Goal: Navigation & Orientation: Find specific page/section

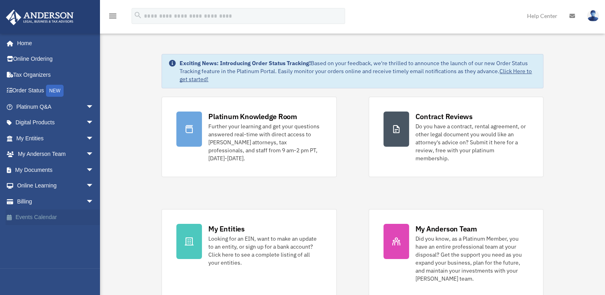
click at [35, 217] on link "Events Calendar" at bounding box center [56, 217] width 100 height 16
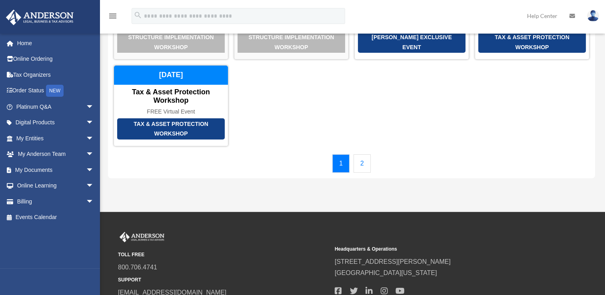
scroll to position [120, 0]
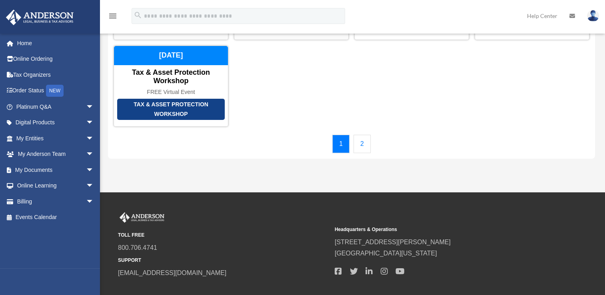
click at [360, 143] on link "2" at bounding box center [361, 144] width 17 height 18
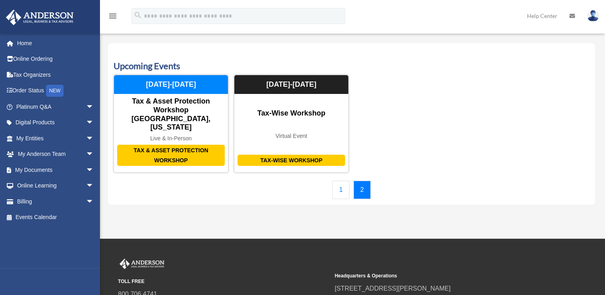
scroll to position [0, 0]
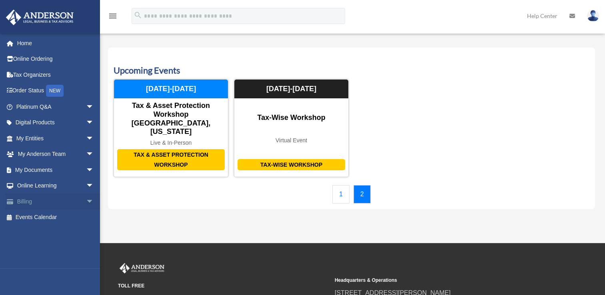
click at [26, 201] on link "Billing arrow_drop_down" at bounding box center [56, 201] width 100 height 16
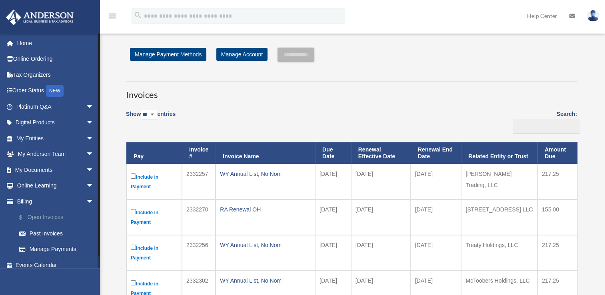
click at [49, 215] on link "$ Open Invoices" at bounding box center [58, 217] width 95 height 16
click at [49, 234] on link "Past Invoices" at bounding box center [58, 233] width 95 height 16
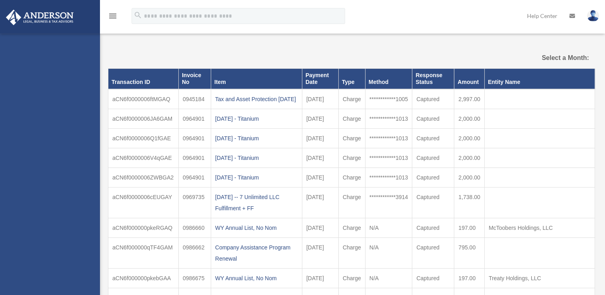
select select
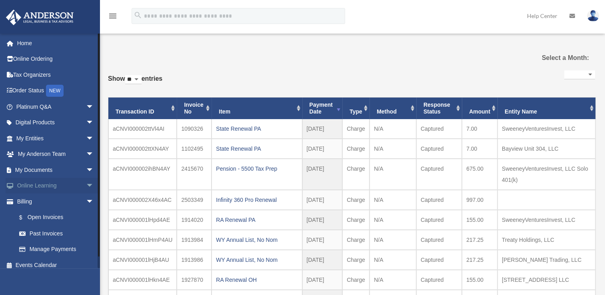
click at [86, 184] on span "arrow_drop_down" at bounding box center [94, 186] width 16 height 16
click at [41, 200] on link "Courses" at bounding box center [58, 201] width 95 height 16
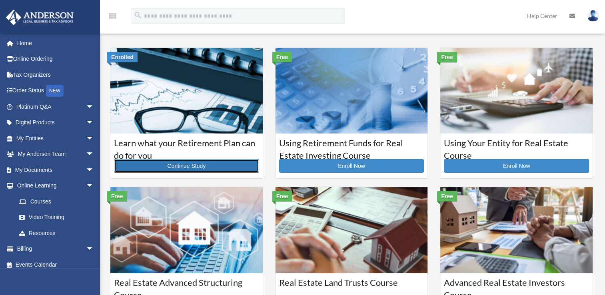
click at [184, 165] on link "Continue Study" at bounding box center [186, 166] width 145 height 14
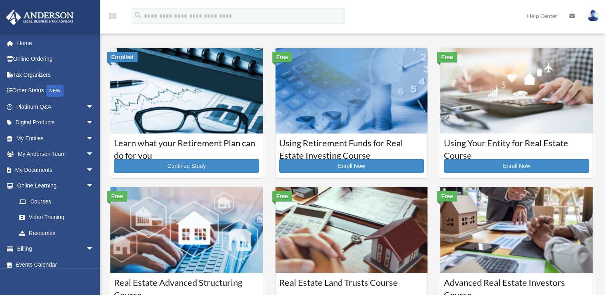
click at [343, 96] on img at bounding box center [351, 91] width 152 height 86
click at [515, 93] on img at bounding box center [516, 91] width 152 height 86
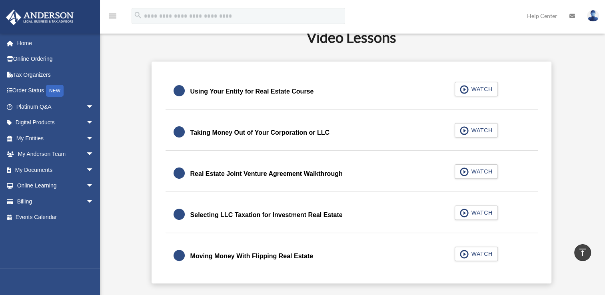
scroll to position [240, 0]
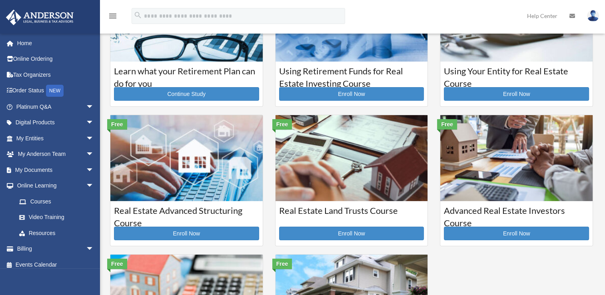
scroll to position [80, 0]
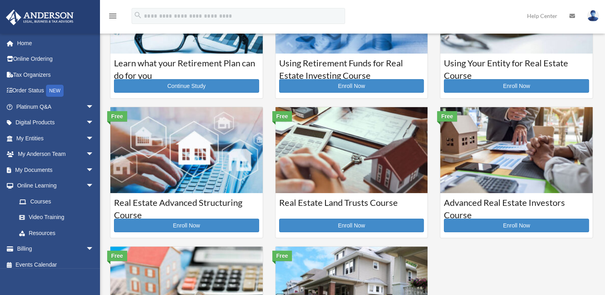
click at [182, 167] on img at bounding box center [186, 150] width 152 height 86
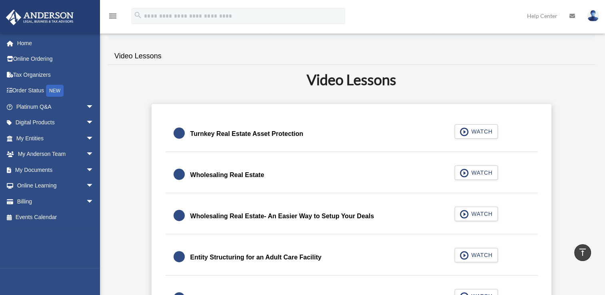
scroll to position [160, 0]
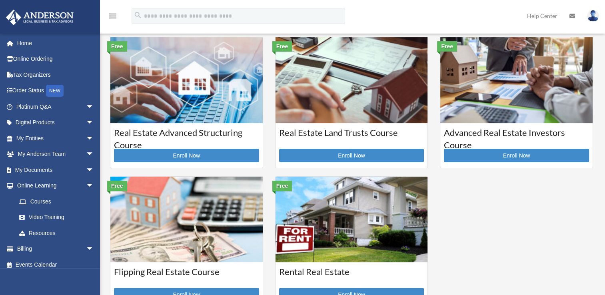
scroll to position [160, 0]
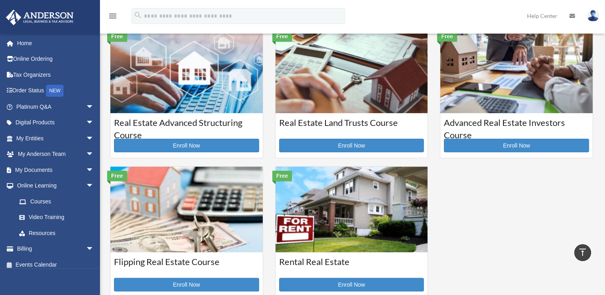
click at [351, 82] on img at bounding box center [351, 70] width 152 height 86
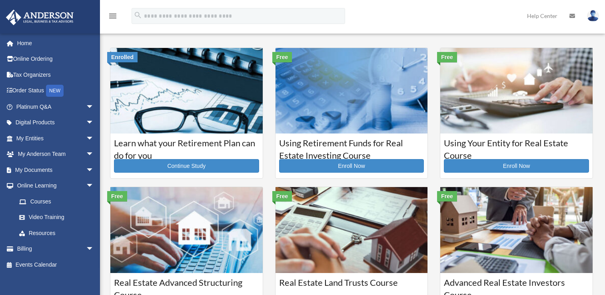
scroll to position [159, 0]
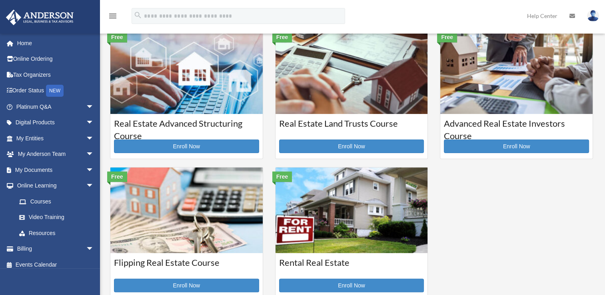
click at [525, 82] on img at bounding box center [516, 71] width 152 height 86
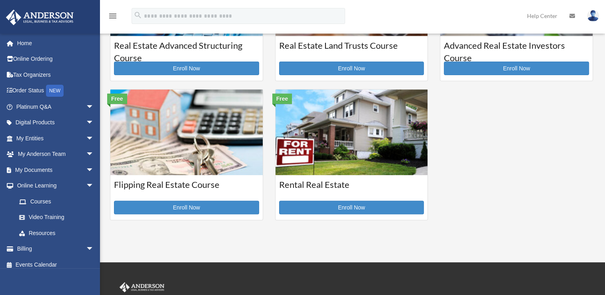
scroll to position [238, 0]
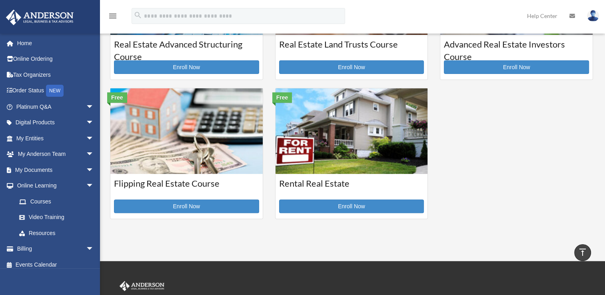
click at [181, 145] on img at bounding box center [186, 131] width 152 height 86
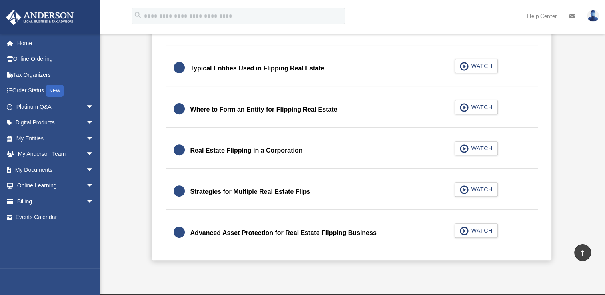
scroll to position [280, 0]
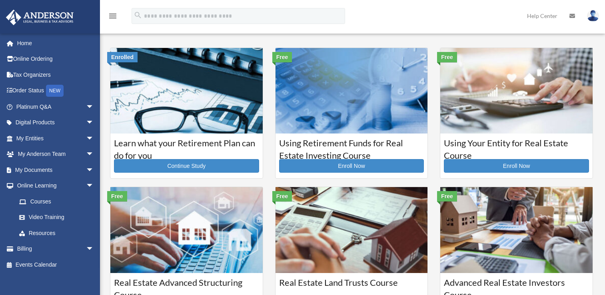
scroll to position [238, 0]
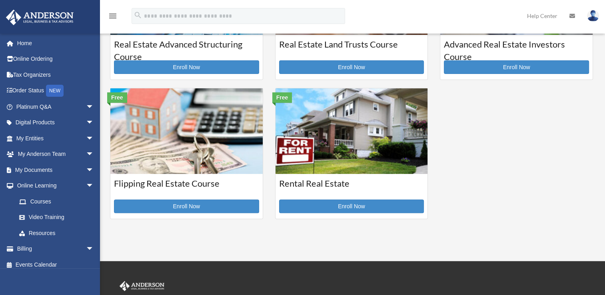
click at [346, 137] on img at bounding box center [351, 131] width 152 height 86
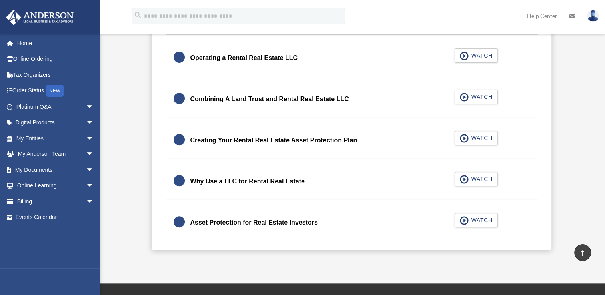
scroll to position [320, 0]
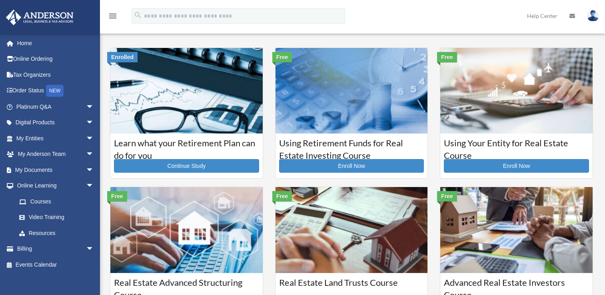
scroll to position [238, 0]
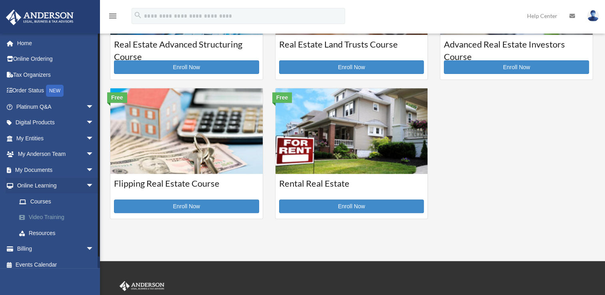
click at [42, 217] on link "Video Training" at bounding box center [58, 217] width 95 height 16
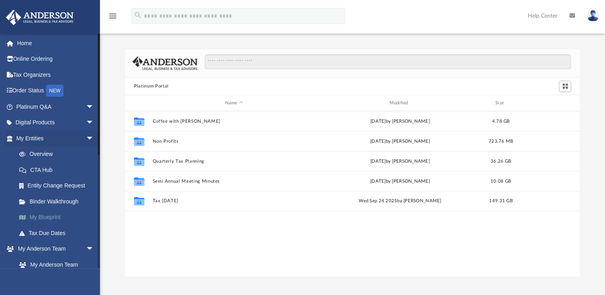
scroll to position [175, 447]
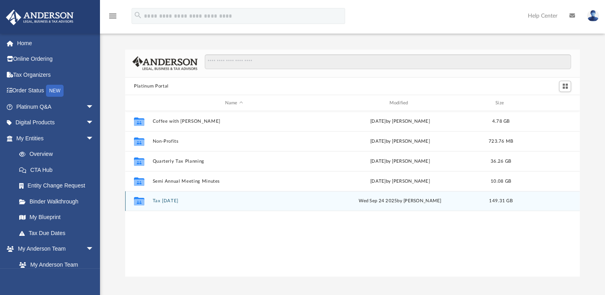
click at [138, 203] on icon "grid" at bounding box center [139, 201] width 10 height 8
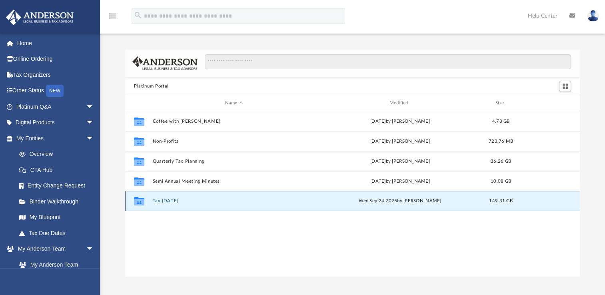
click at [138, 203] on icon "grid" at bounding box center [139, 201] width 10 height 8
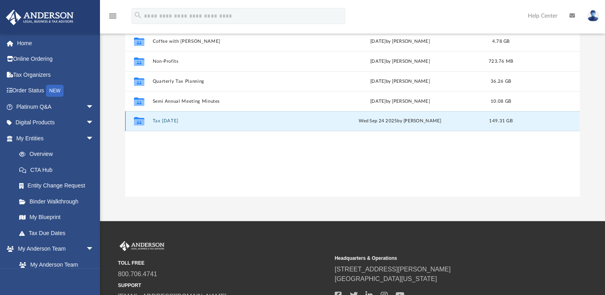
click at [139, 121] on icon "grid" at bounding box center [139, 122] width 10 height 6
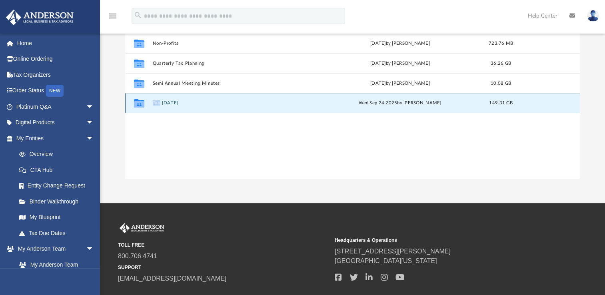
scroll to position [29, 0]
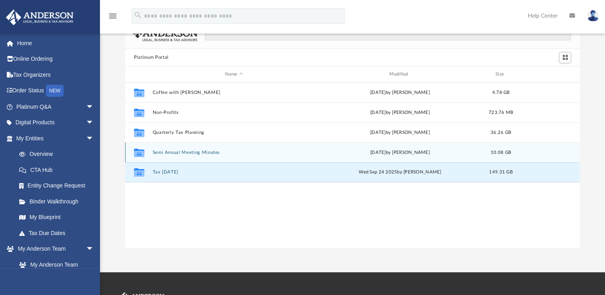
click at [138, 152] on icon "grid" at bounding box center [139, 154] width 10 height 6
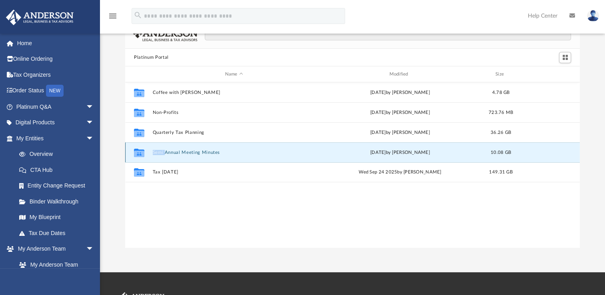
click at [138, 152] on icon "grid" at bounding box center [139, 154] width 10 height 6
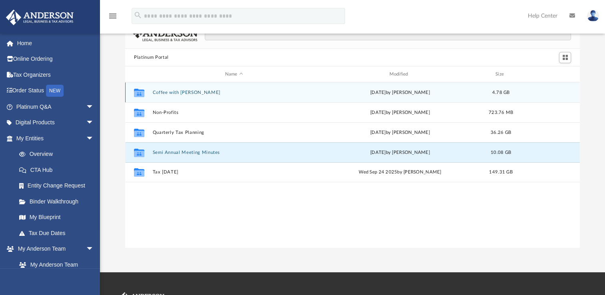
click at [139, 92] on icon "grid" at bounding box center [139, 94] width 10 height 6
click at [139, 91] on icon "grid" at bounding box center [139, 94] width 10 height 6
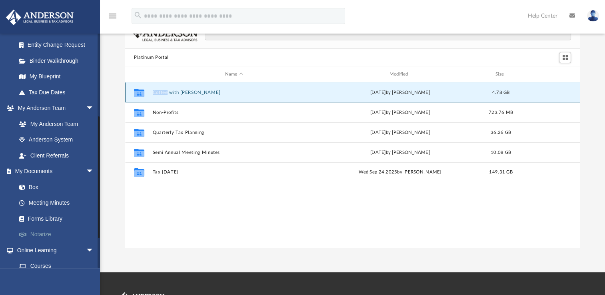
scroll to position [160, 0]
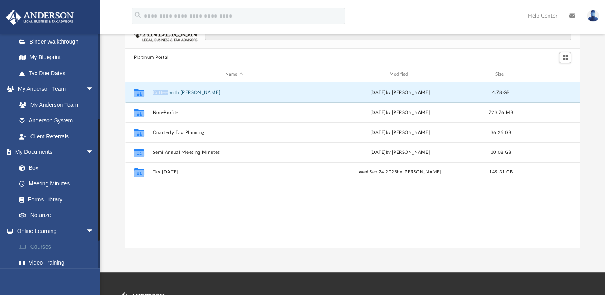
click at [39, 245] on link "Courses" at bounding box center [58, 247] width 95 height 16
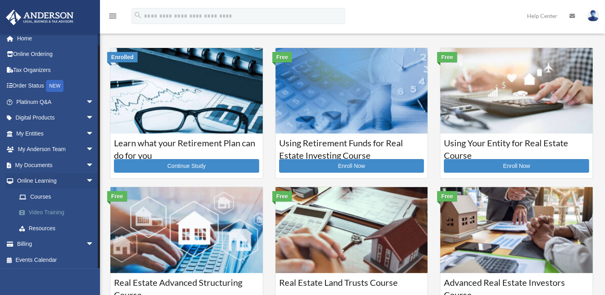
scroll to position [6, 0]
click at [48, 227] on link "Resources" at bounding box center [58, 227] width 95 height 16
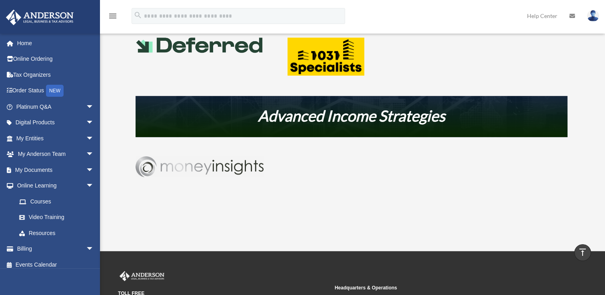
scroll to position [439, 0]
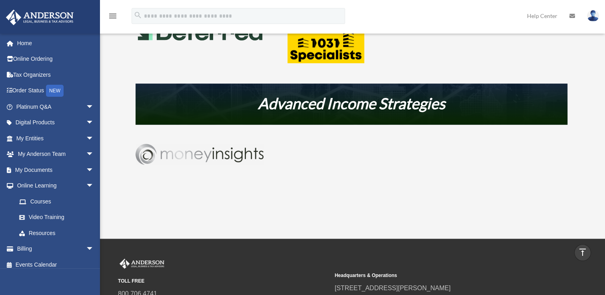
click at [210, 155] on img at bounding box center [199, 154] width 128 height 21
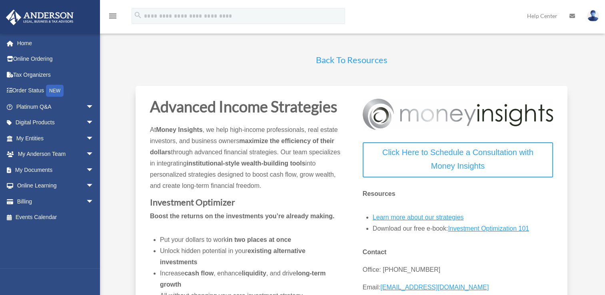
click at [354, 59] on link "Back To Resources" at bounding box center [352, 61] width 72 height 15
click at [86, 168] on span "arrow_drop_down" at bounding box center [94, 170] width 16 height 16
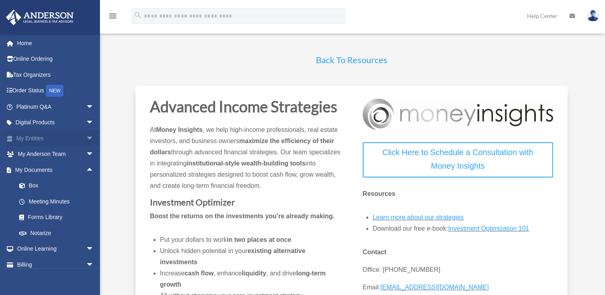
click at [86, 137] on span "arrow_drop_down" at bounding box center [94, 138] width 16 height 16
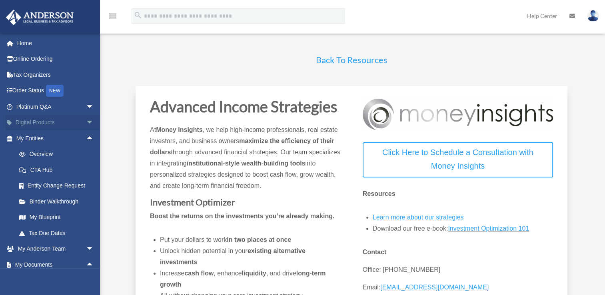
click at [86, 121] on span "arrow_drop_down" at bounding box center [94, 123] width 16 height 16
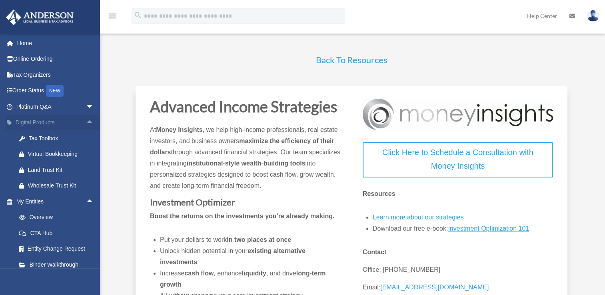
click at [86, 123] on span "arrow_drop_up" at bounding box center [94, 123] width 16 height 16
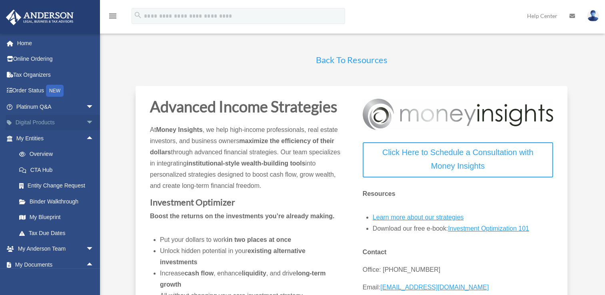
click at [86, 119] on span "arrow_drop_down" at bounding box center [94, 123] width 16 height 16
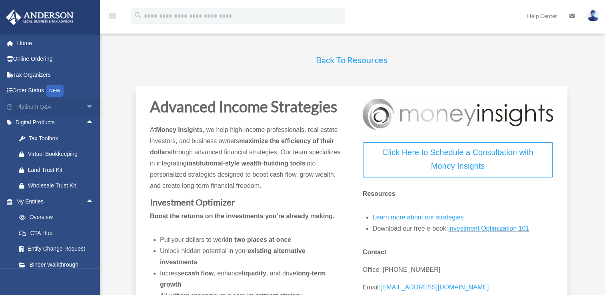
click at [86, 105] on span "arrow_drop_down" at bounding box center [94, 107] width 16 height 16
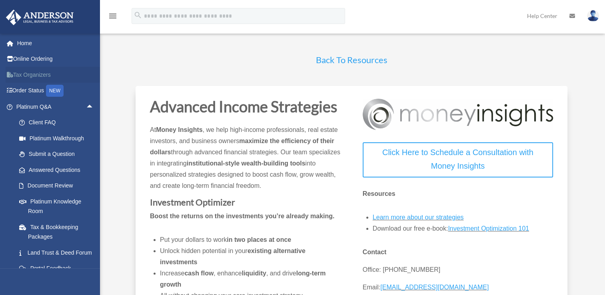
click at [38, 74] on link "Tax Organizers" at bounding box center [56, 75] width 100 height 16
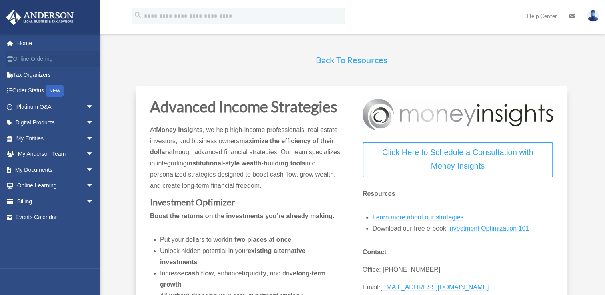
click at [30, 58] on link "Online Ordering" at bounding box center [56, 59] width 100 height 16
